Goal: Obtain resource: Obtain resource

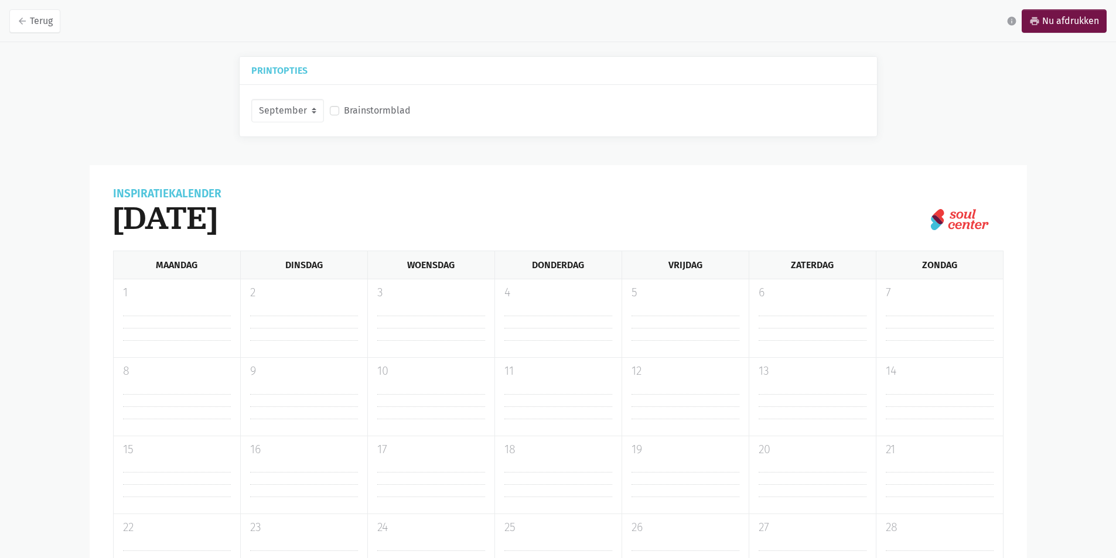
select select "9-2025"
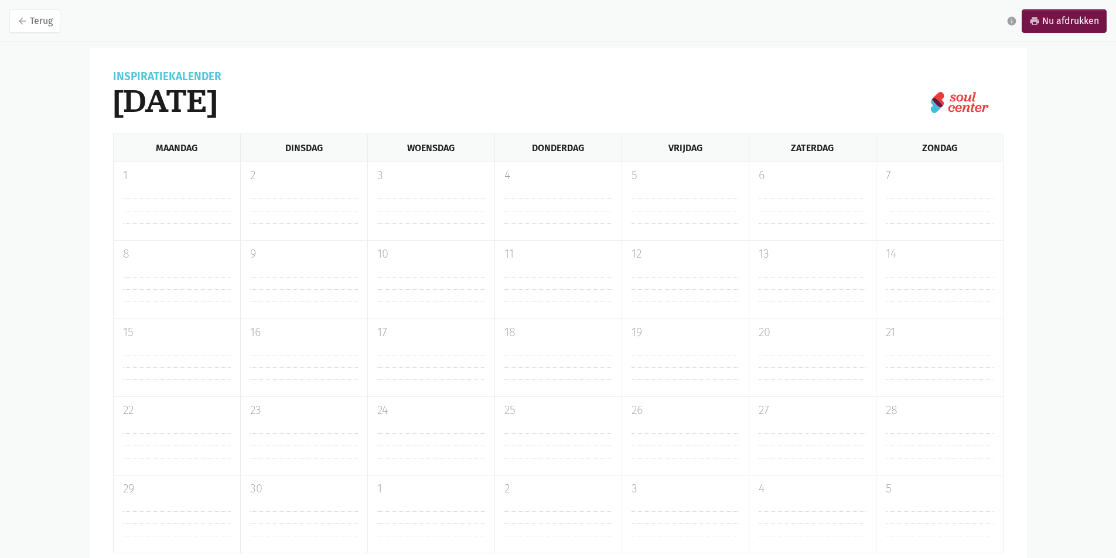
scroll to position [164, 0]
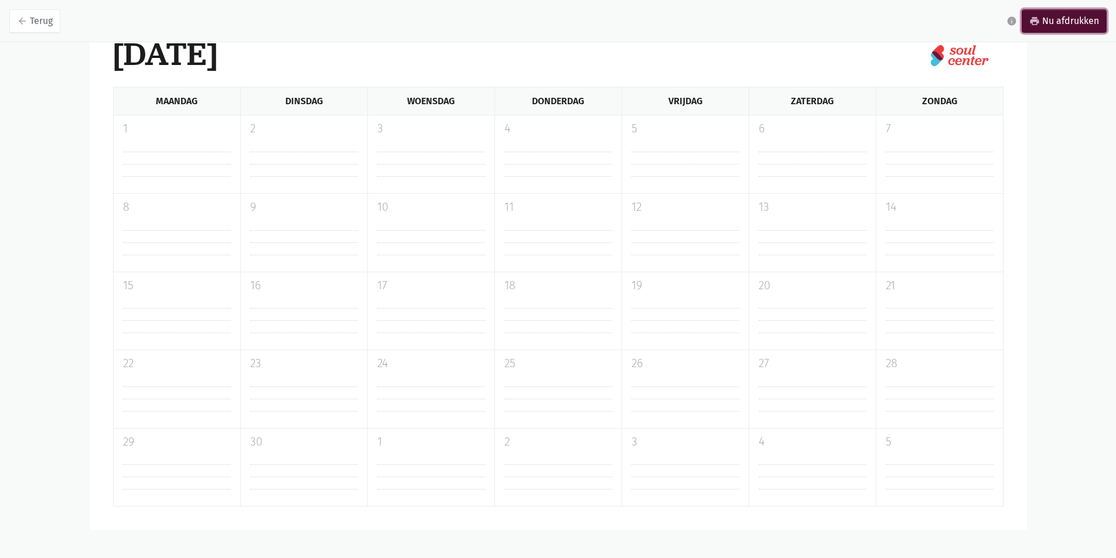
click at [1038, 18] on icon "print" at bounding box center [1034, 21] width 11 height 11
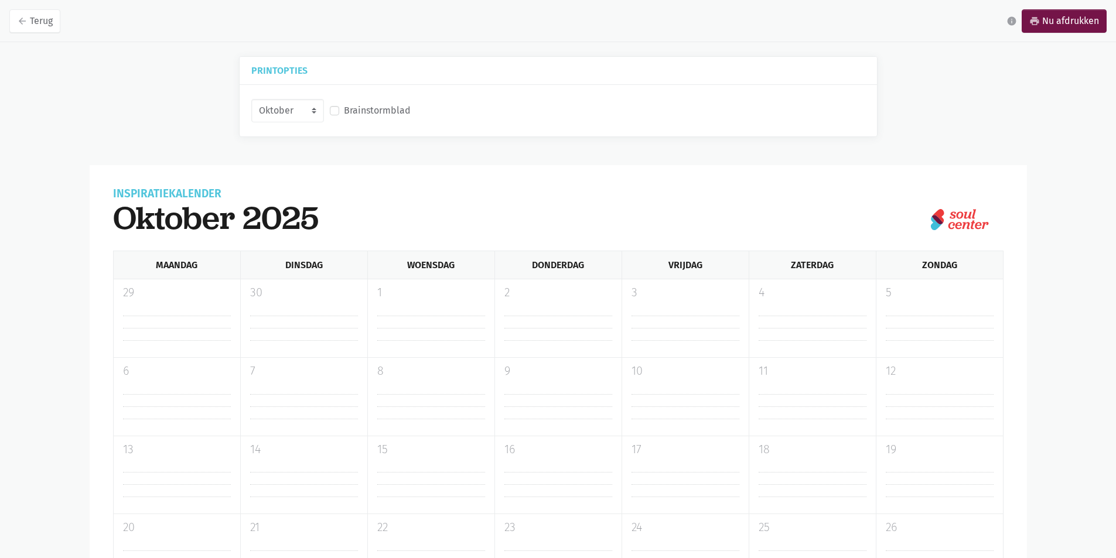
select select "10-2025"
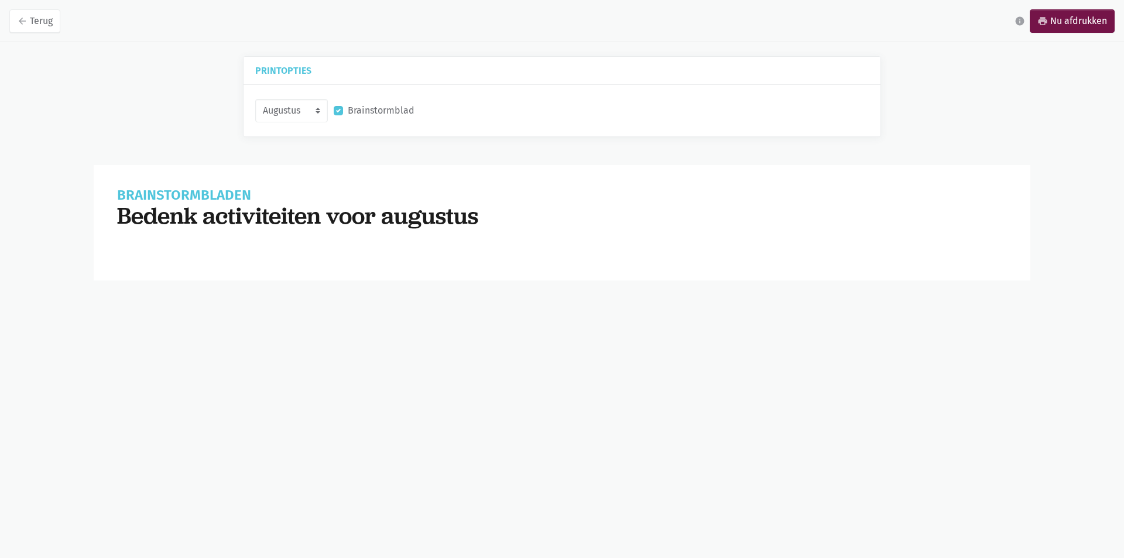
click at [396, 114] on label "Brainstormblad" at bounding box center [381, 110] width 67 height 15
click at [343, 114] on input "Brainstormblad" at bounding box center [338, 109] width 9 height 12
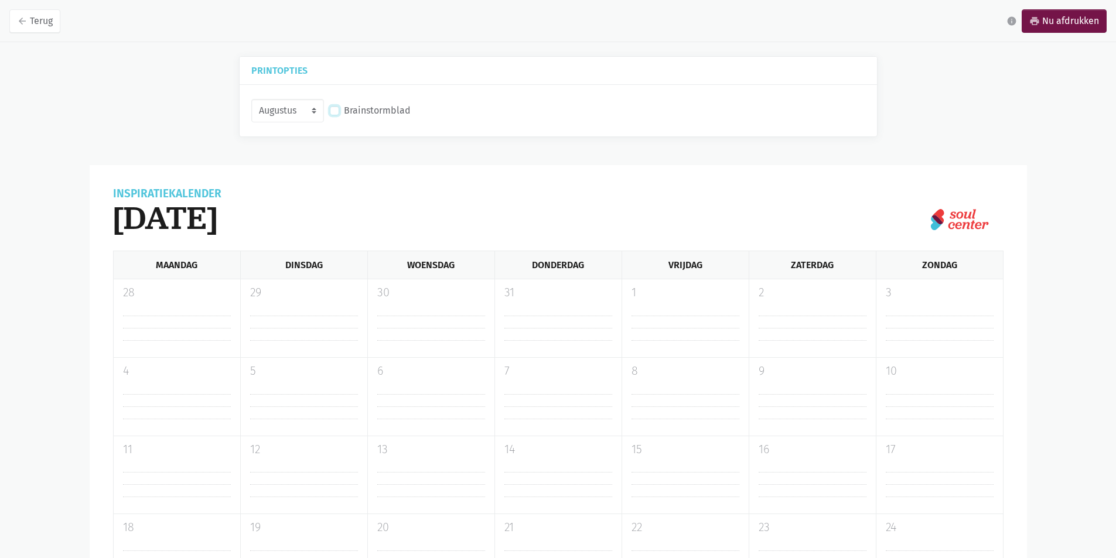
scroll to position [59, 0]
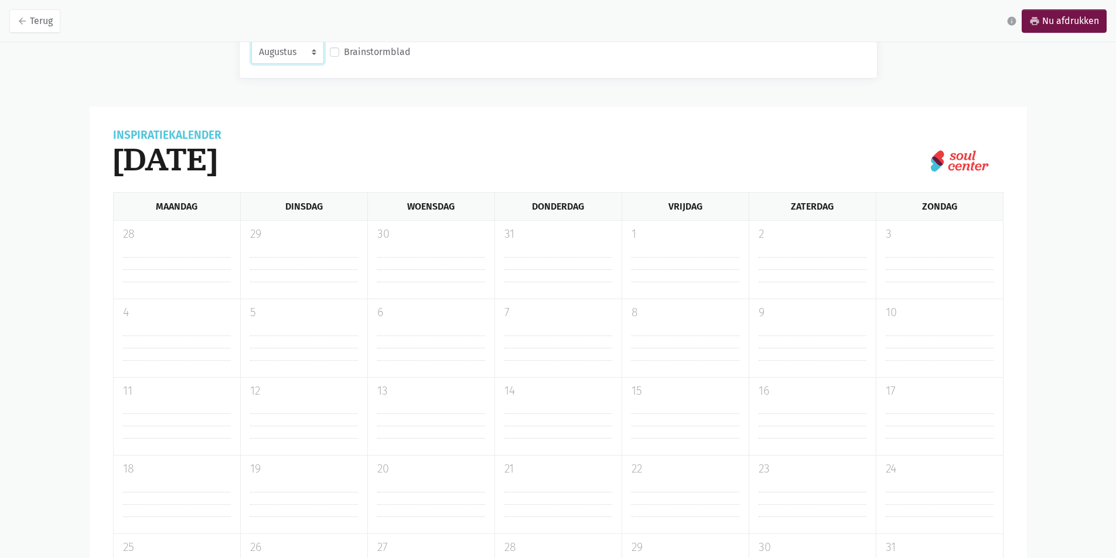
click at [317, 53] on select "Augustus September Oktober November" at bounding box center [287, 51] width 73 height 23
checkbox input "true"
